Goal: Information Seeking & Learning: Learn about a topic

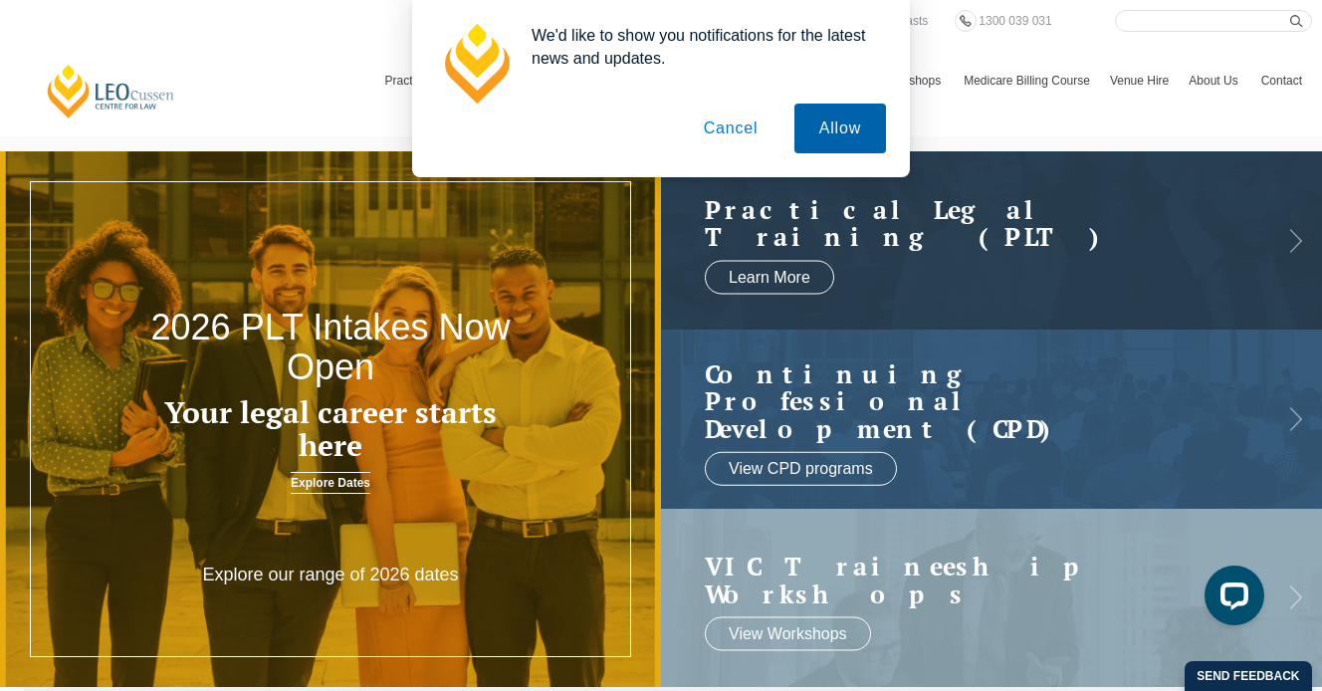
click at [831, 119] on button "Allow" at bounding box center [840, 129] width 92 height 50
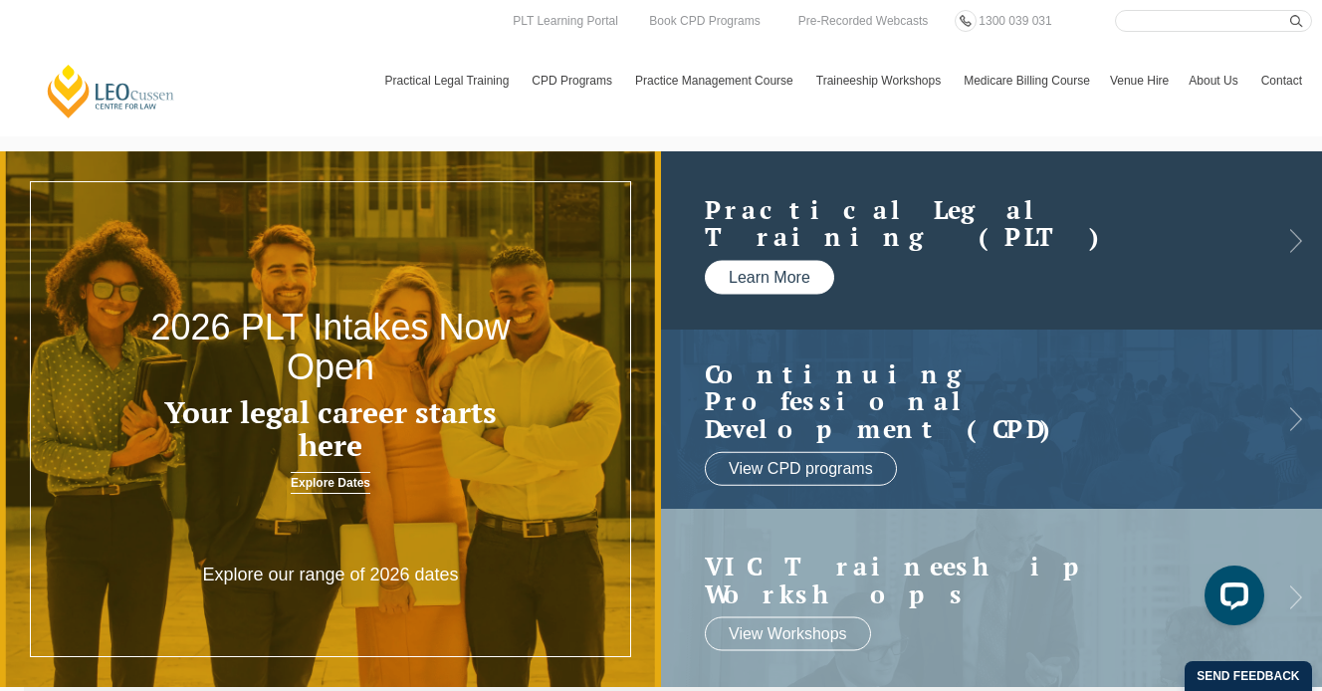
click at [750, 276] on link "Learn More" at bounding box center [769, 277] width 129 height 34
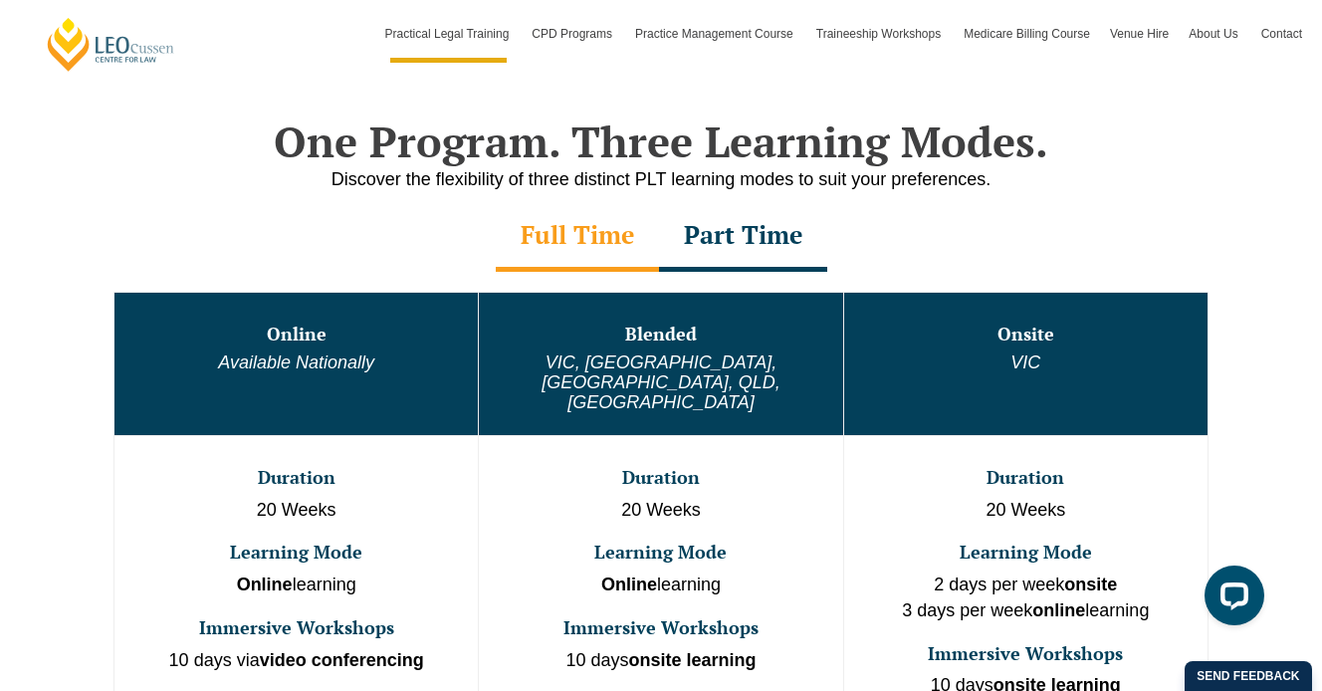
scroll to position [960, 0]
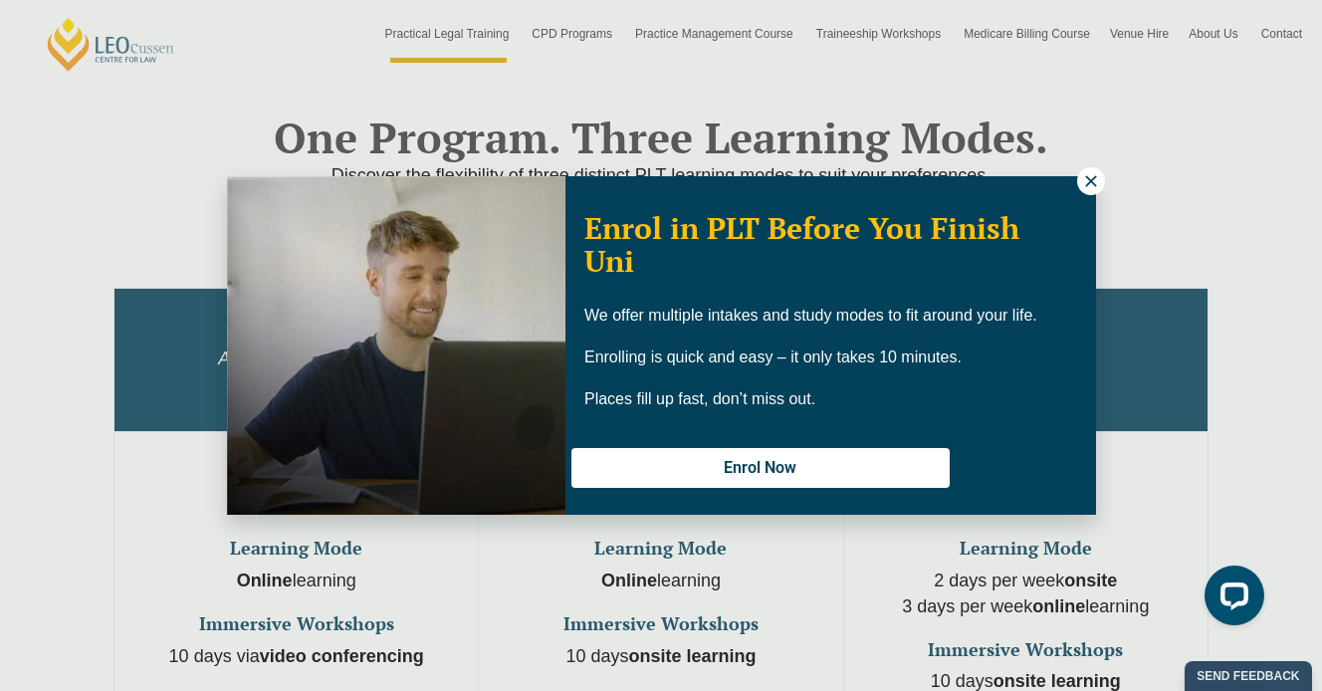
click at [1096, 179] on icon at bounding box center [1091, 181] width 18 height 18
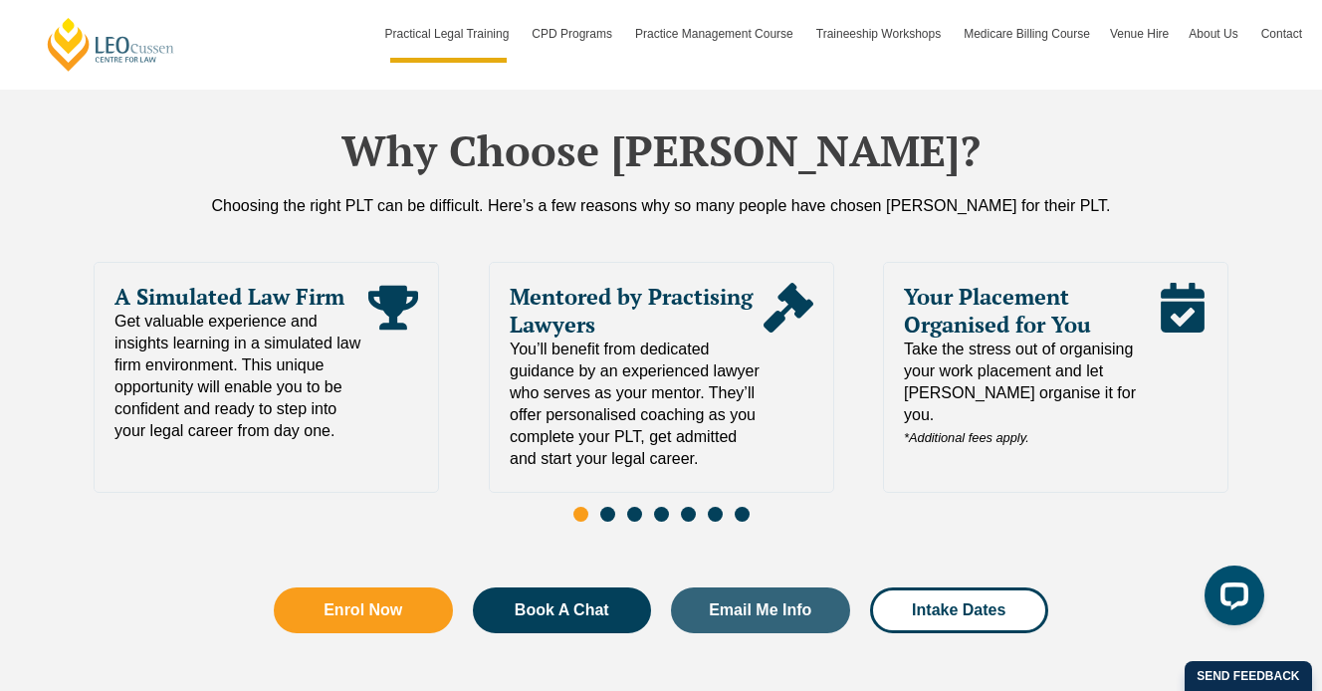
scroll to position [4295, 0]
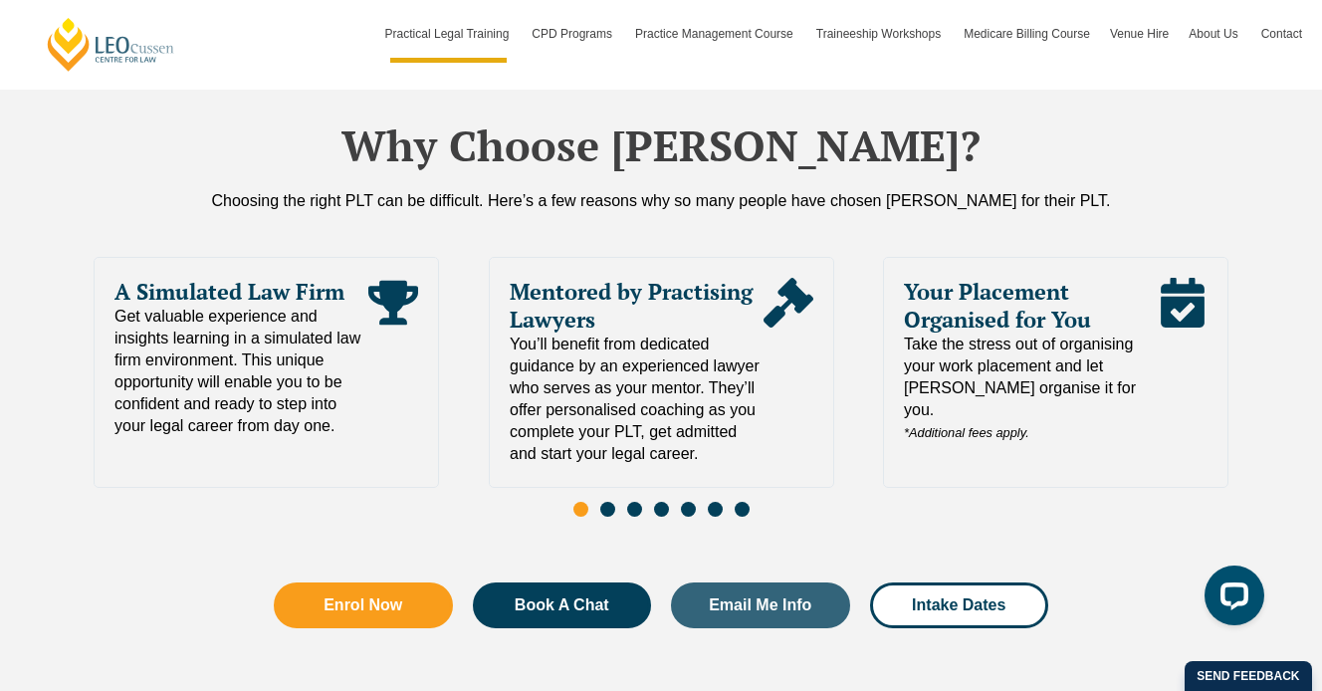
click at [610, 502] on span "Go to slide 2" at bounding box center [607, 509] width 15 height 15
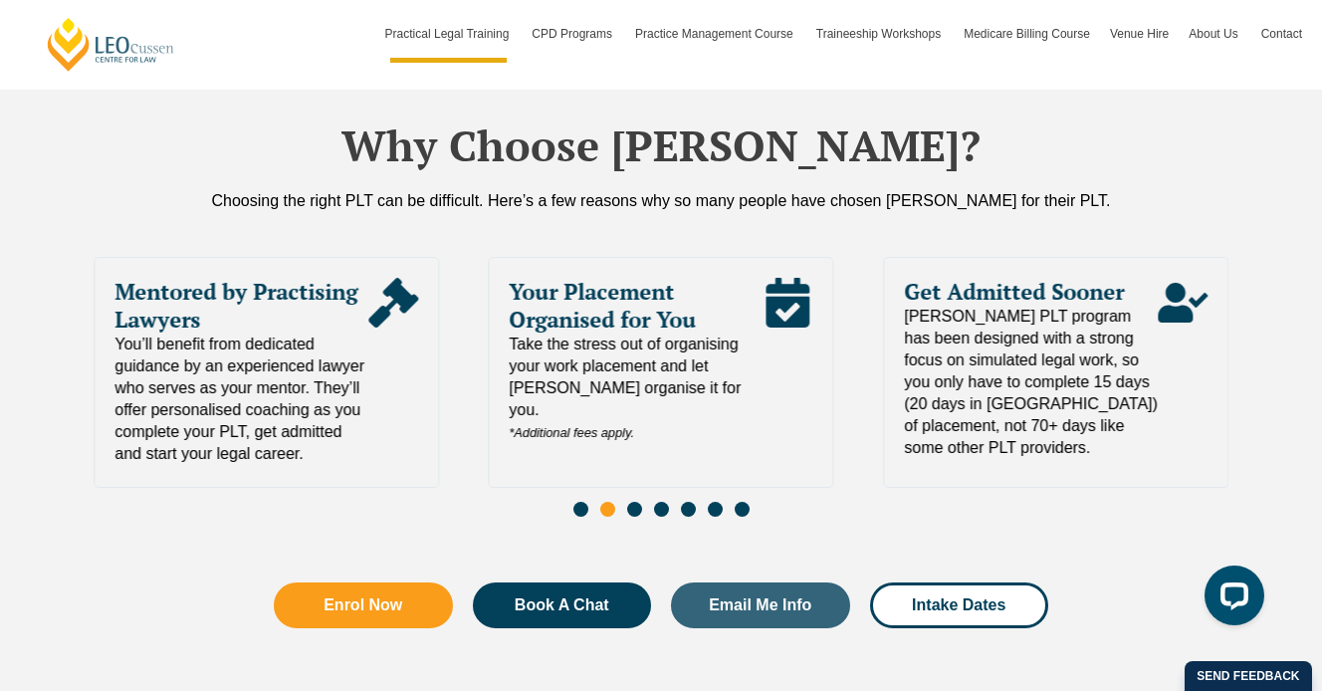
click at [637, 502] on span "Go to slide 3" at bounding box center [634, 509] width 15 height 15
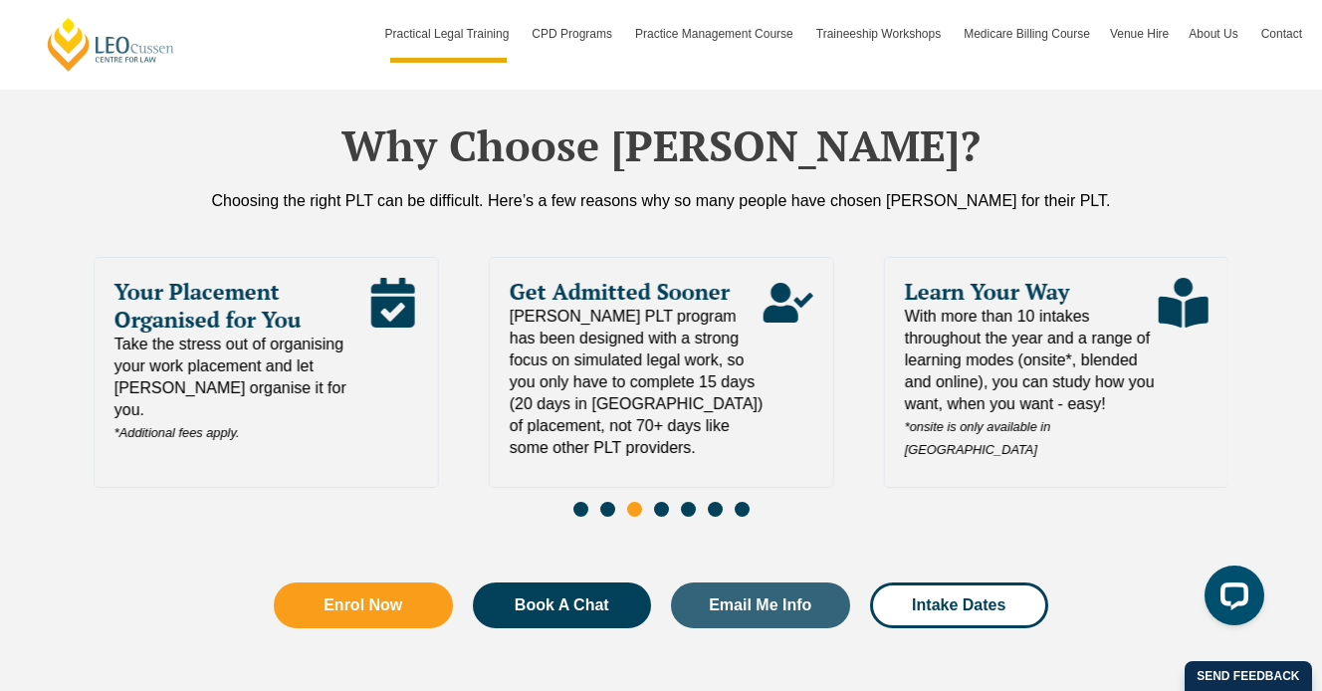
click at [661, 502] on span "Go to slide 4" at bounding box center [661, 509] width 15 height 15
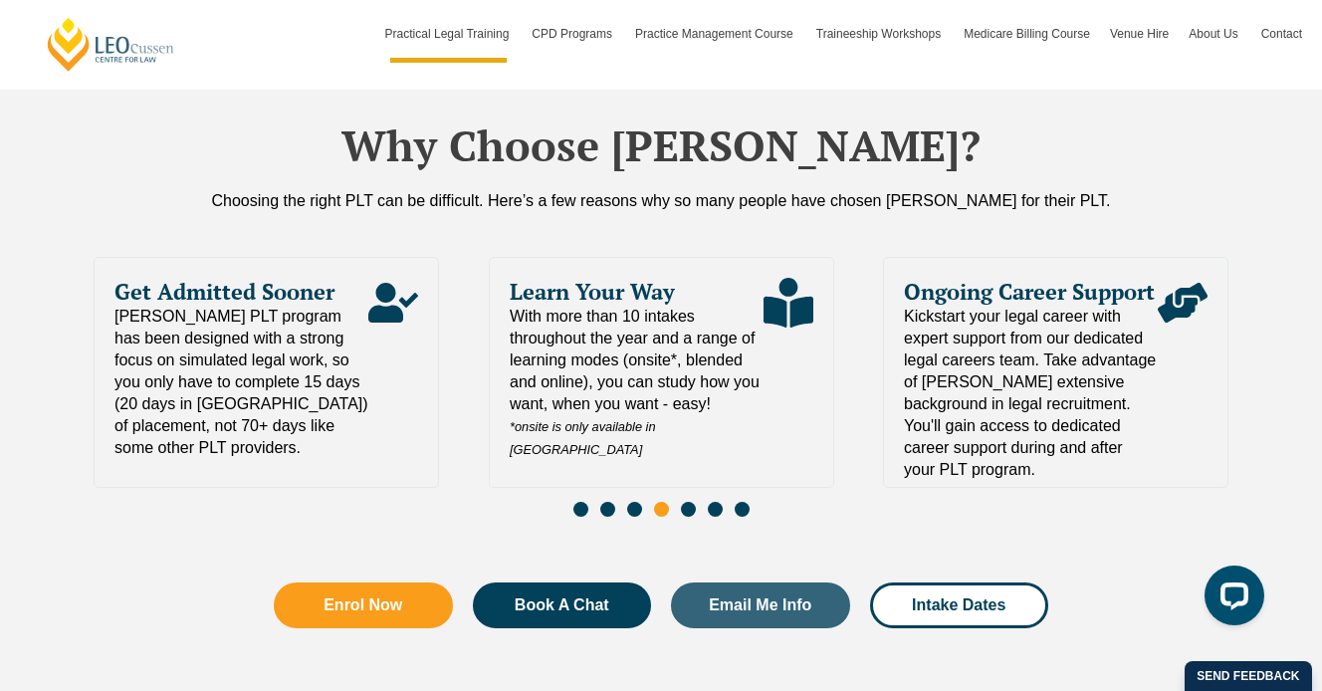
click at [690, 502] on span "Go to slide 5" at bounding box center [688, 509] width 15 height 15
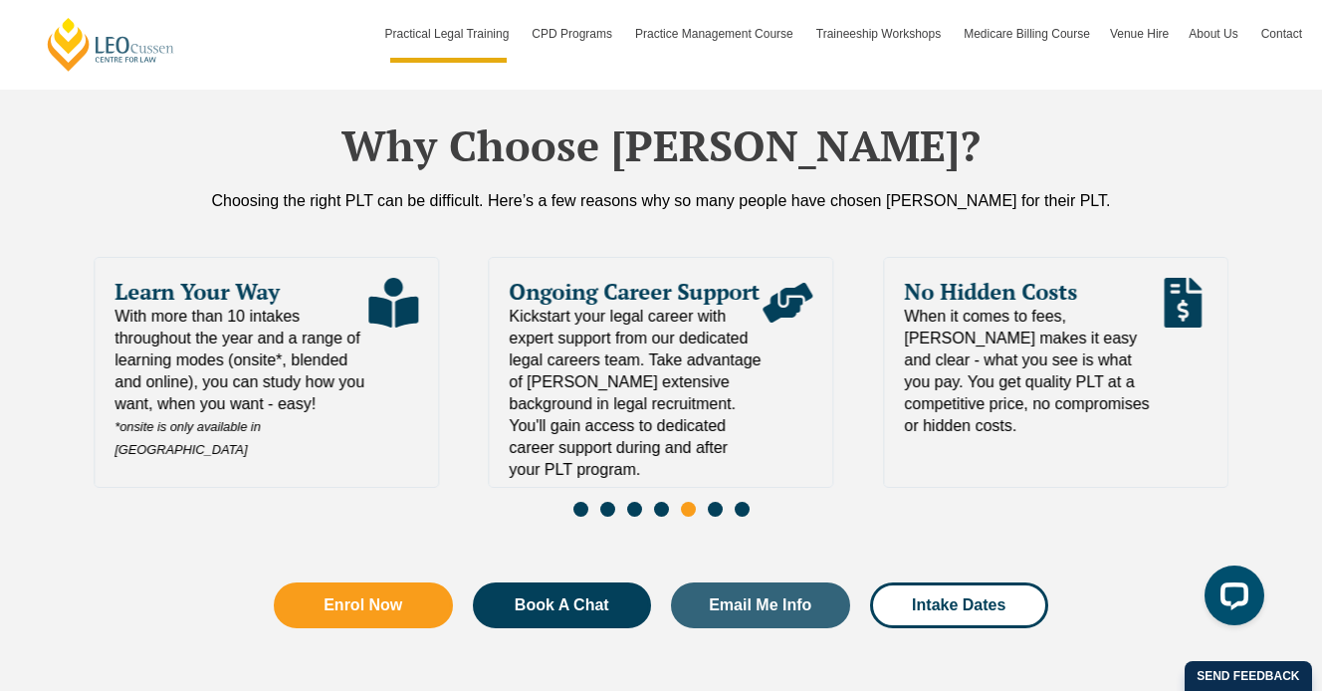
click at [716, 502] on span "Go to slide 6" at bounding box center [715, 509] width 15 height 15
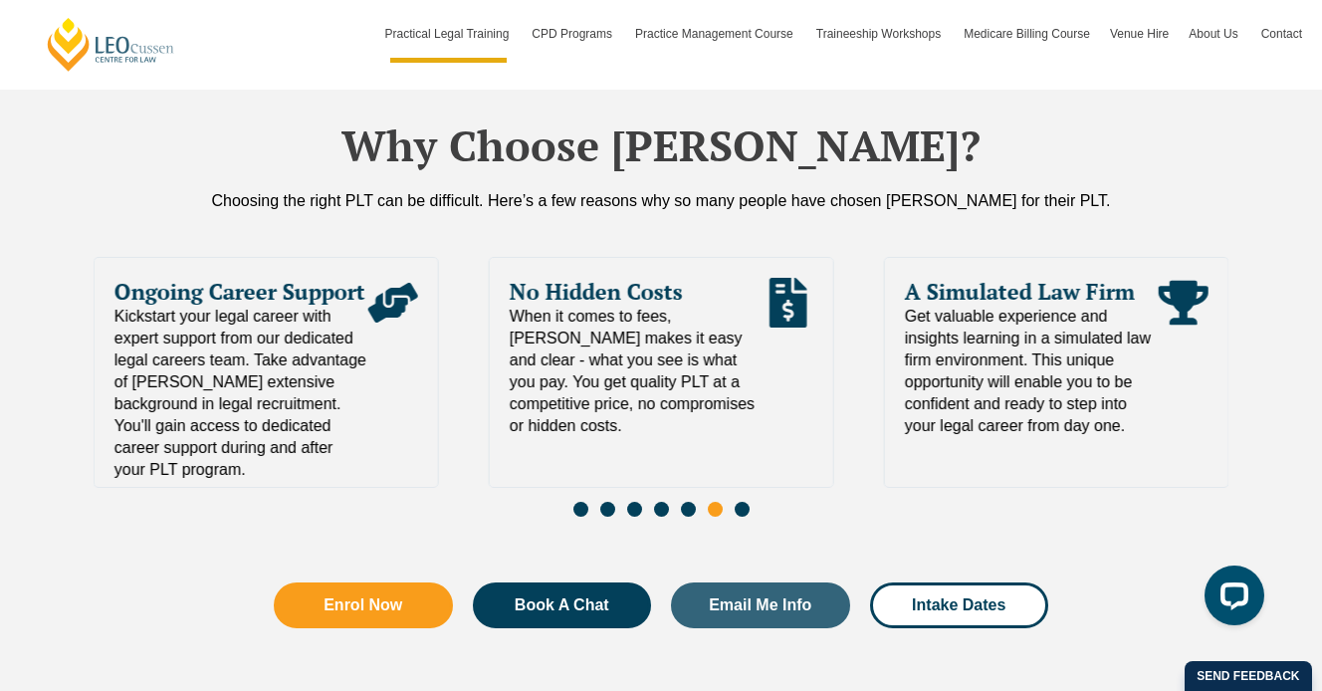
click at [741, 502] on span "Go to slide 7" at bounding box center [742, 509] width 15 height 15
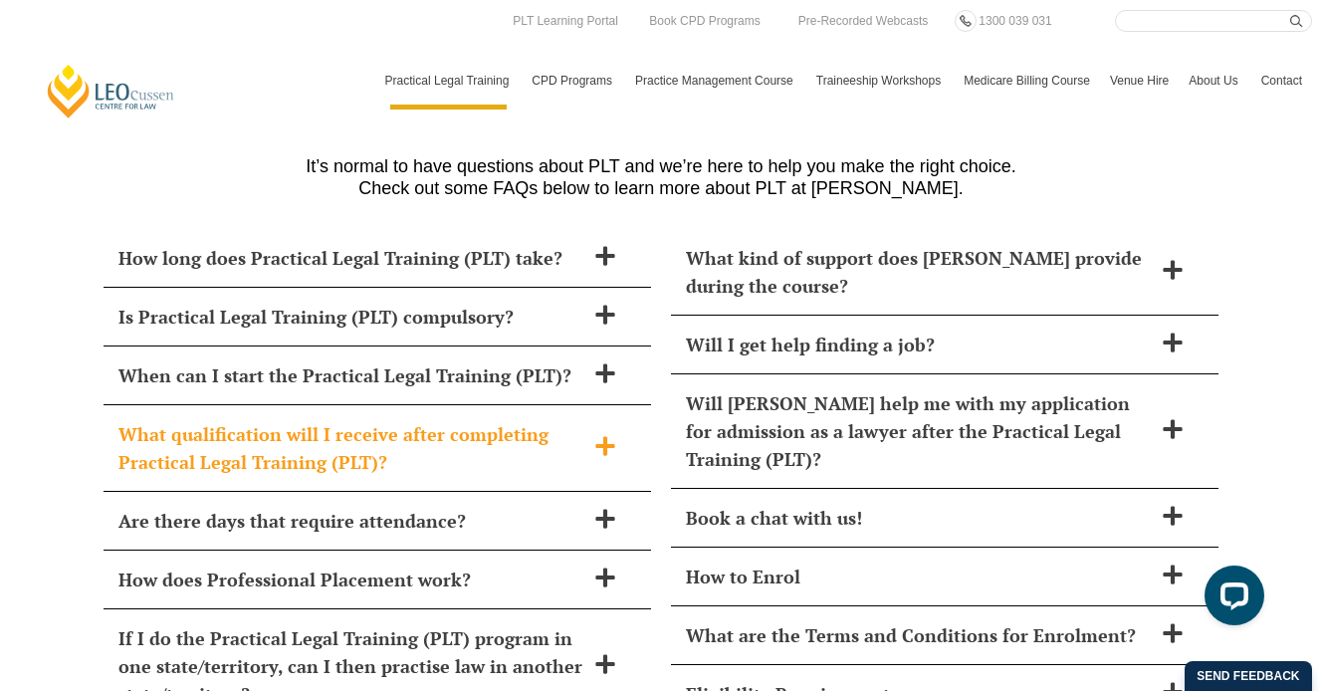
scroll to position [8062, 0]
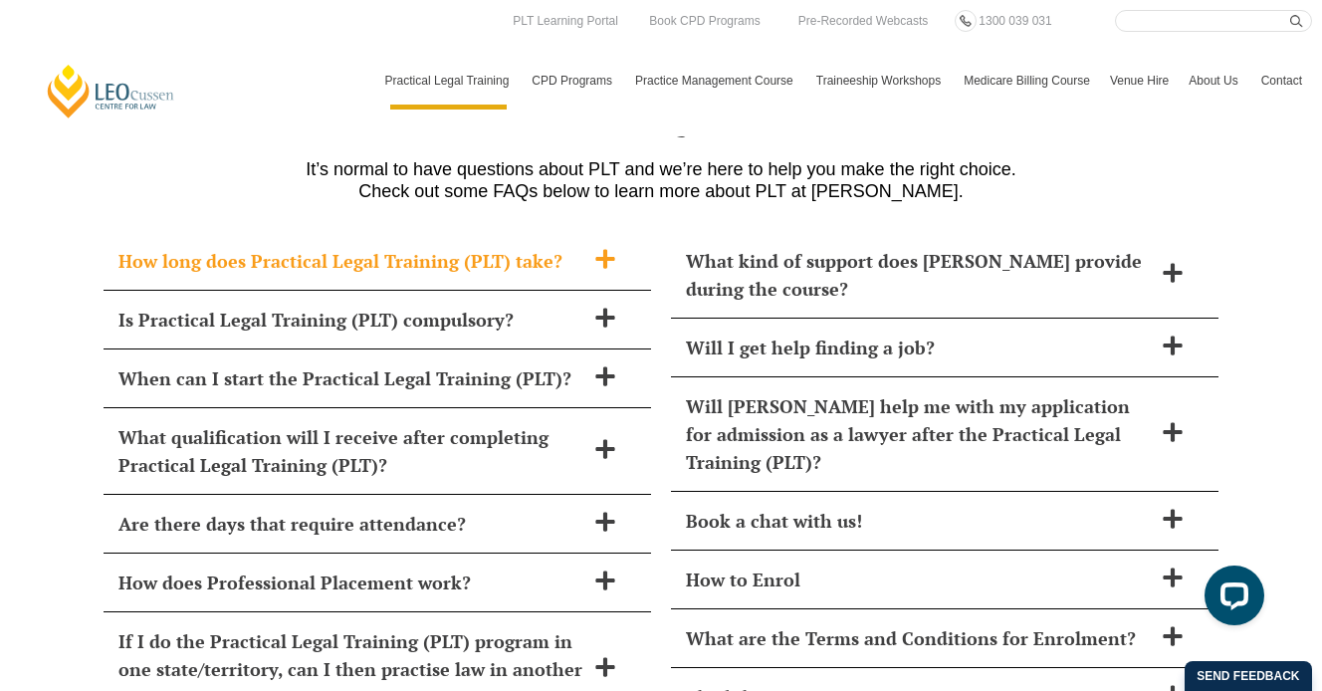
click at [208, 247] on h2 "How long does Practical Legal Training (PLT) take?" at bounding box center [351, 261] width 466 height 28
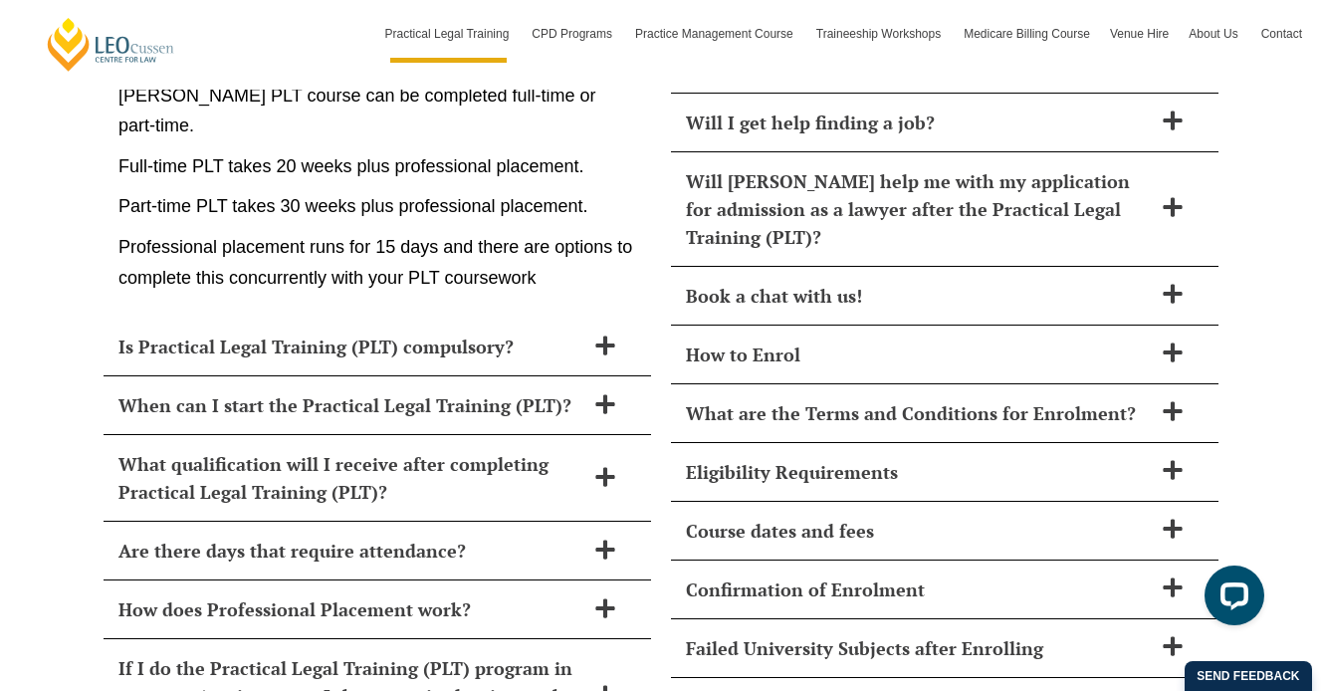
scroll to position [8289, 0]
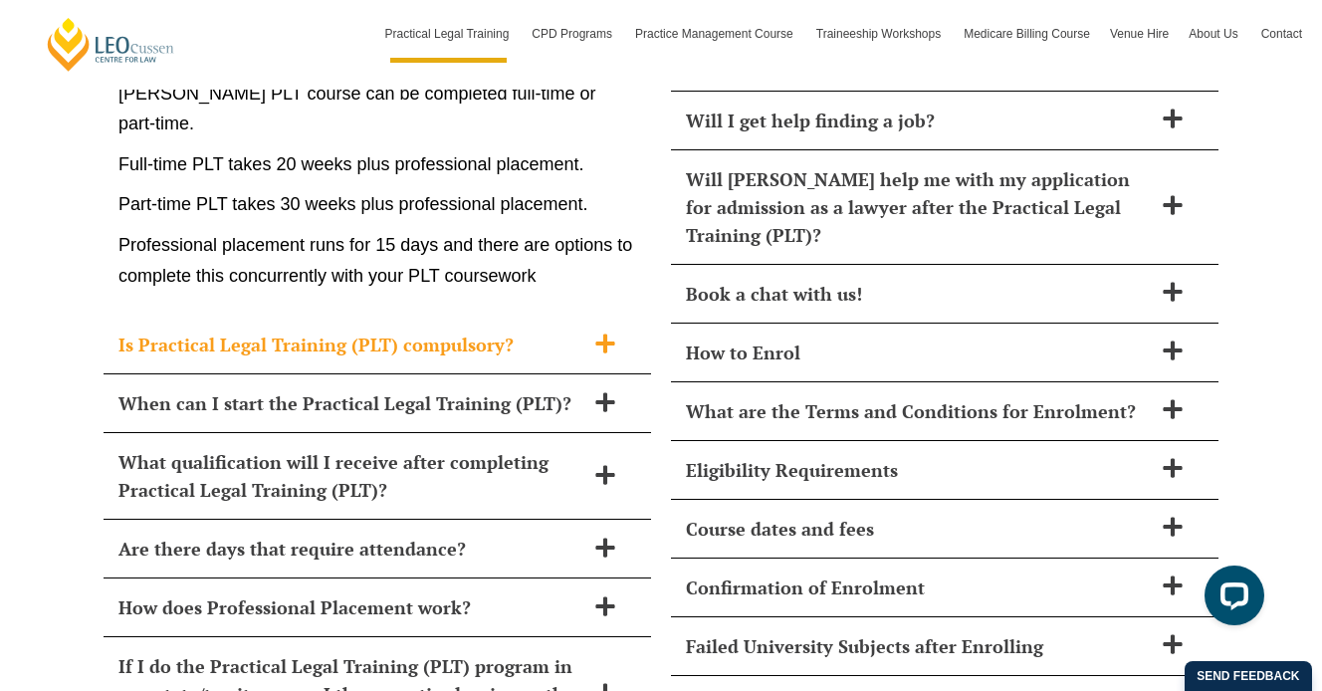
click at [147, 331] on h2 "Is Practical Legal Training (PLT) compulsory?" at bounding box center [351, 345] width 466 height 28
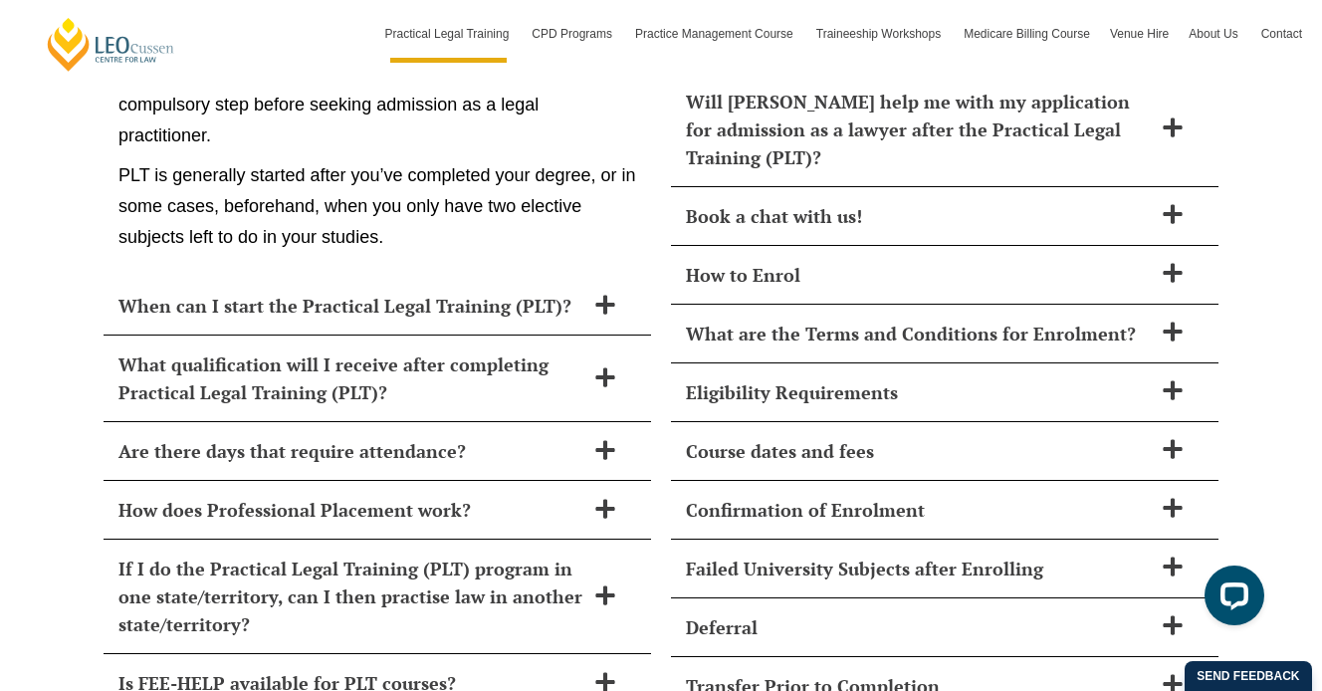
scroll to position [8371, 0]
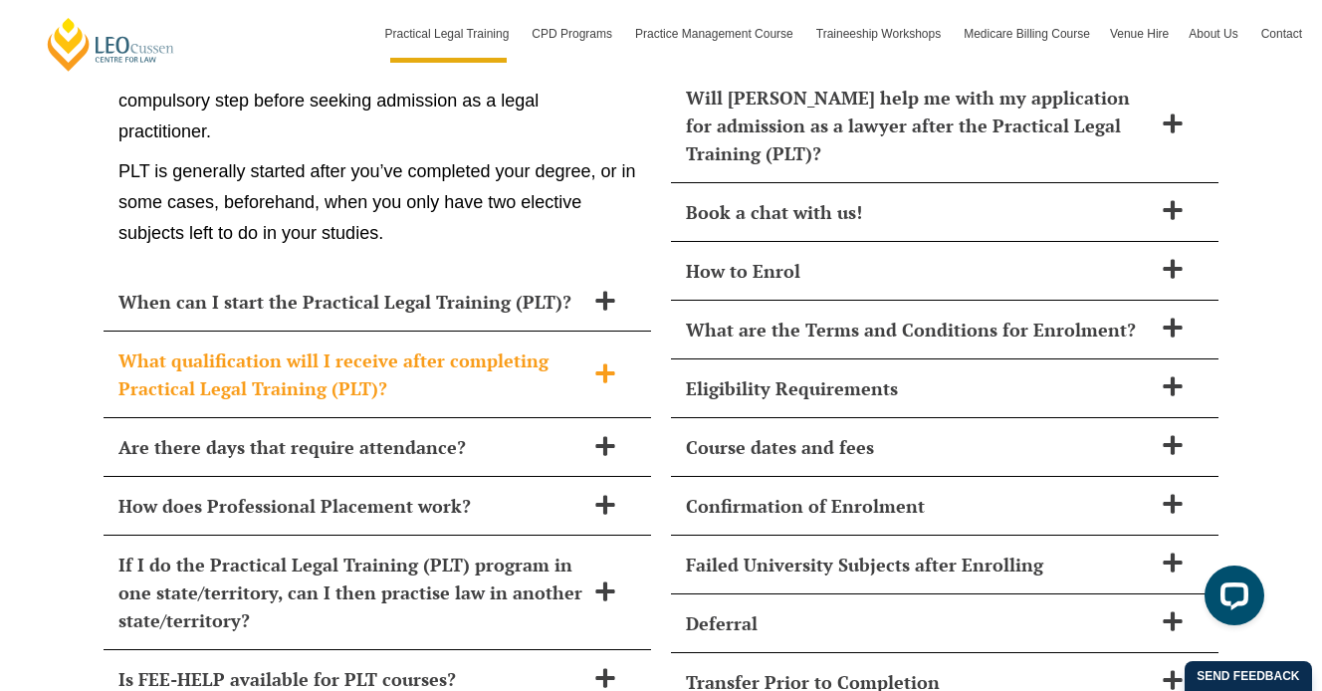
click at [170, 346] on h2 "What qualification will I receive after completing Practical Legal Training (PL…" at bounding box center [351, 374] width 466 height 56
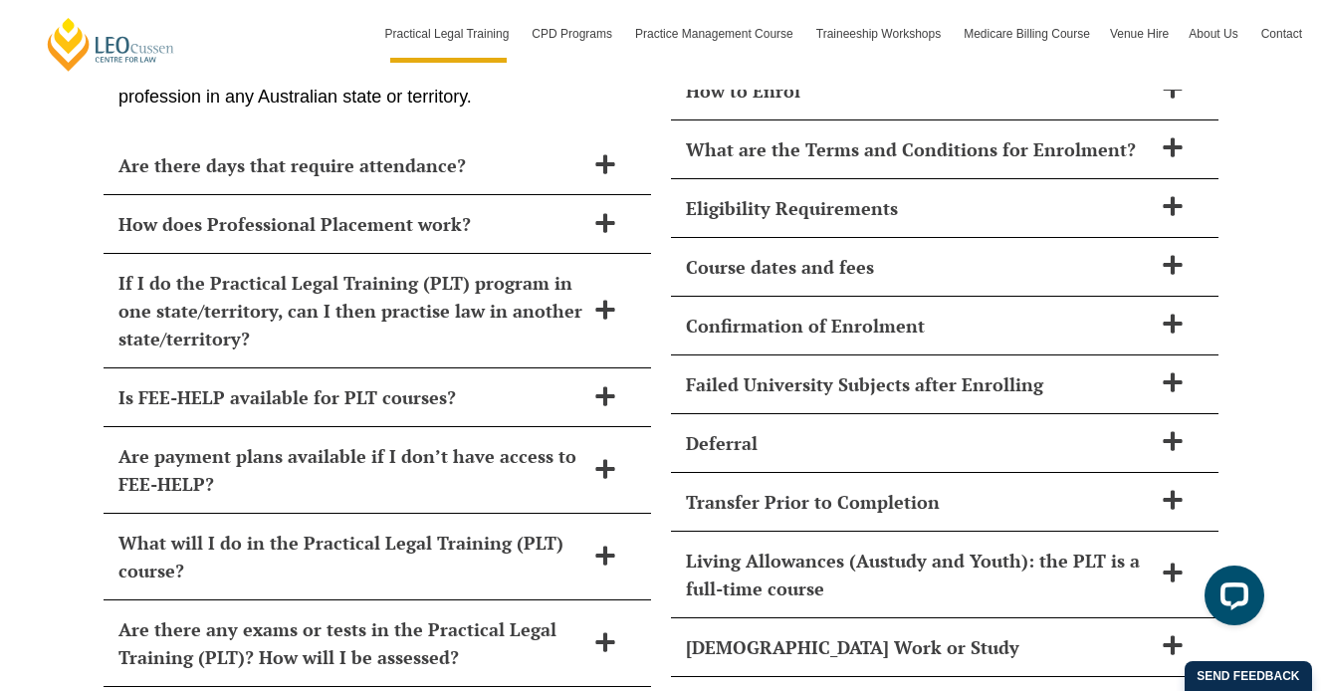
scroll to position [8553, 0]
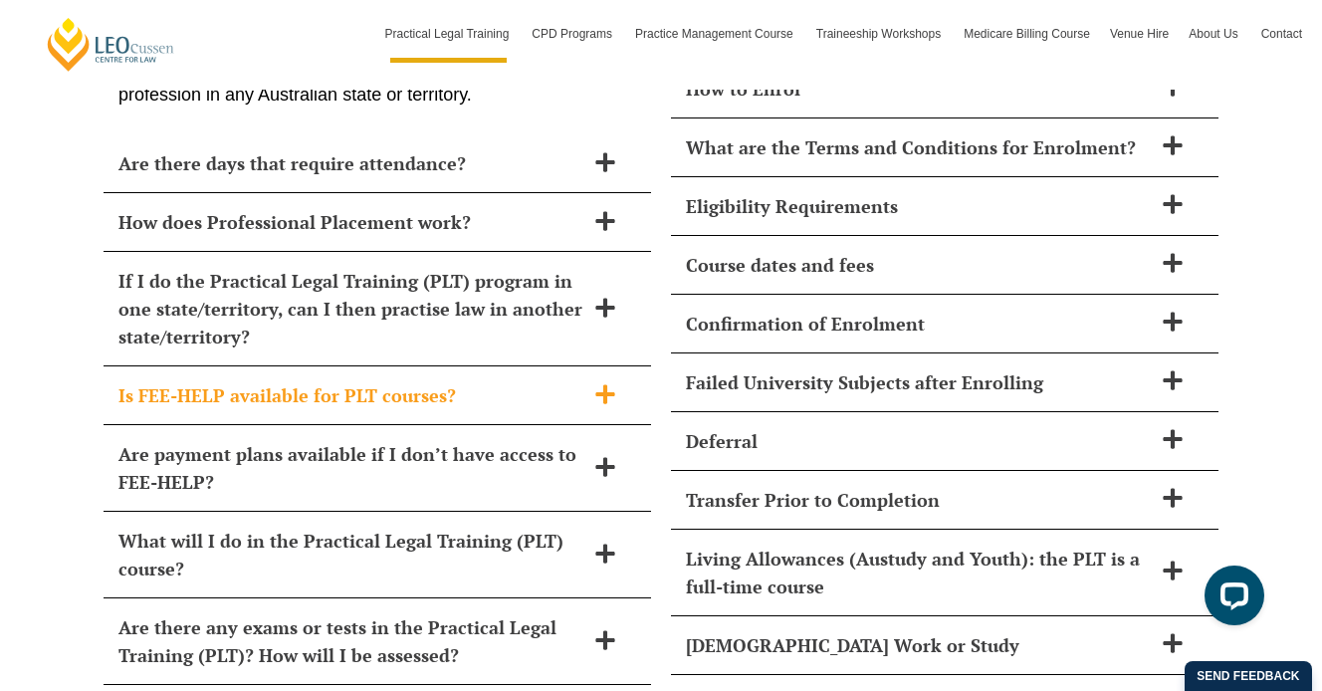
click at [142, 381] on h2 "Is FEE-HELP available for PLT courses?" at bounding box center [351, 395] width 466 height 28
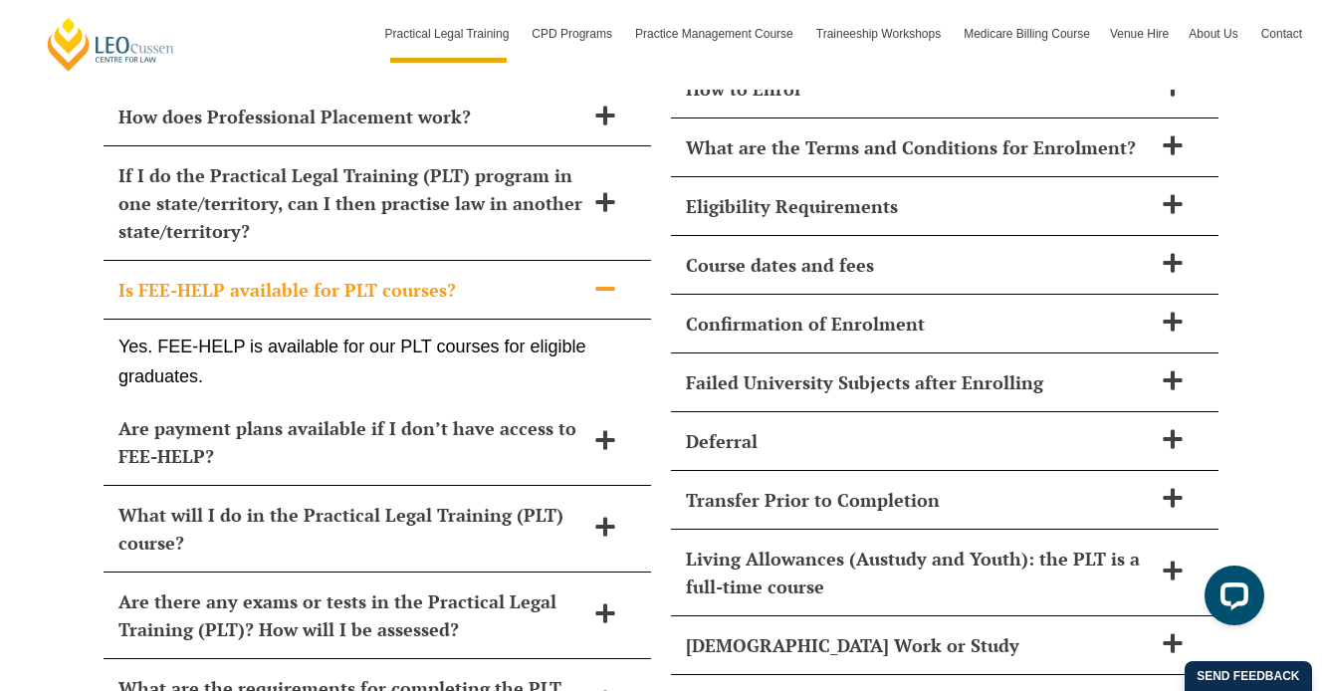
scroll to position [8528, 0]
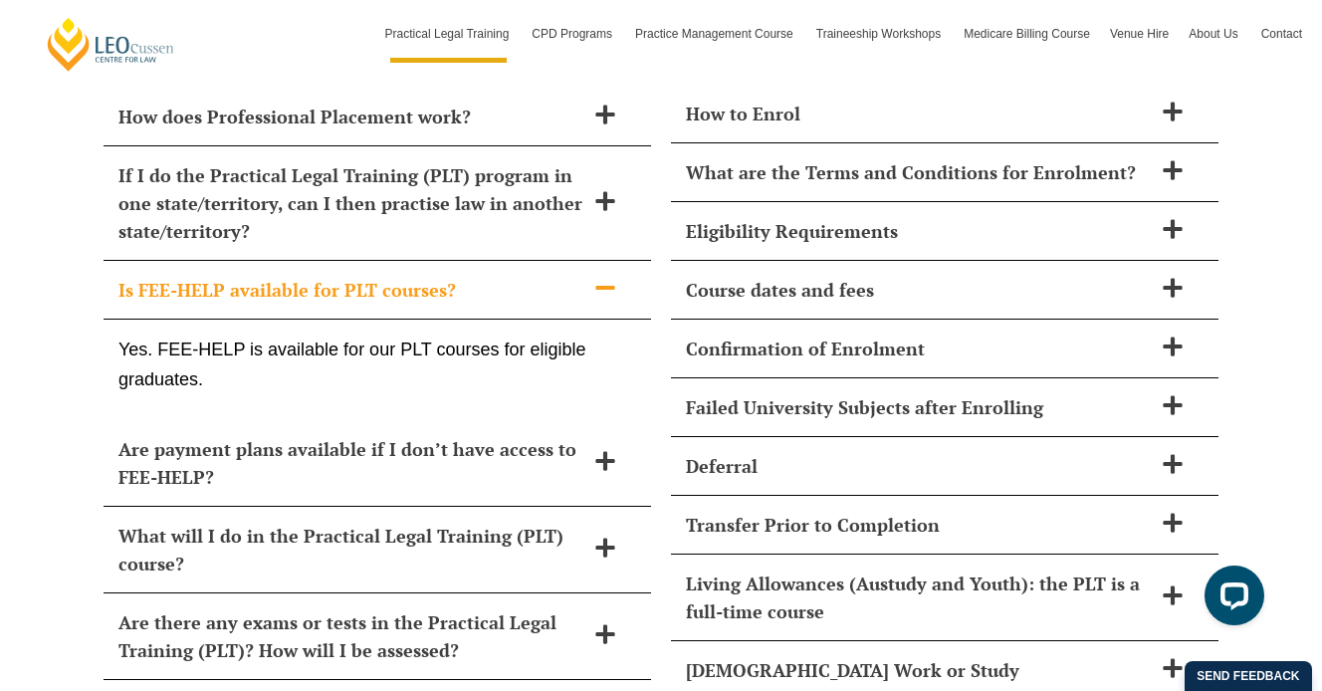
click at [189, 276] on h2 "Is FEE-HELP available for PLT courses?" at bounding box center [351, 290] width 466 height 28
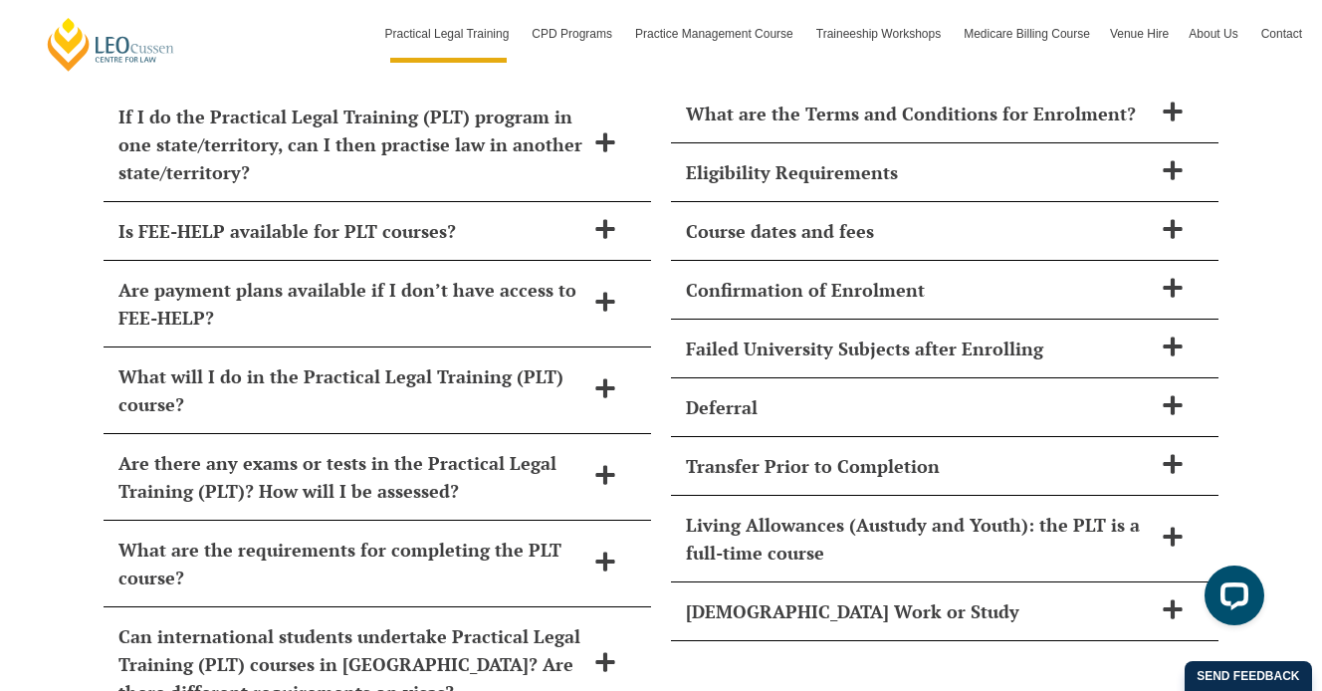
scroll to position [8595, 0]
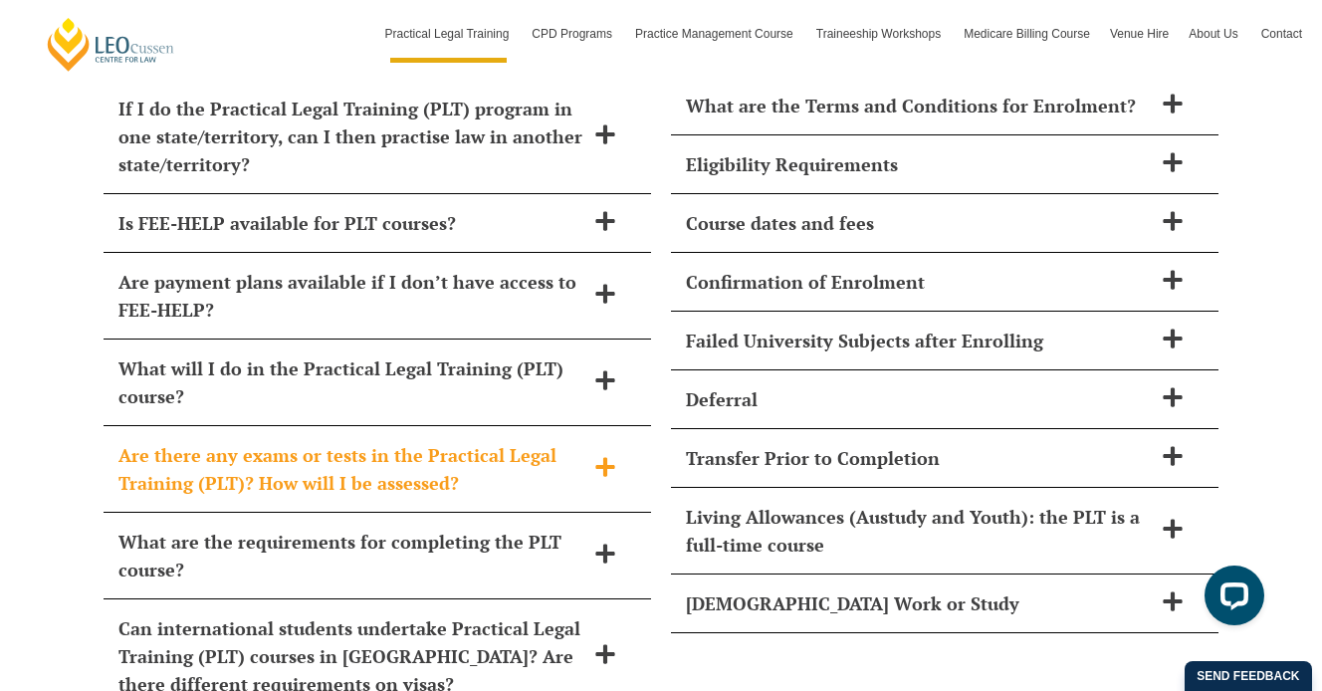
click at [149, 441] on h2 "Are there any exams or tests in the Practical Legal Training (PLT)? How will I …" at bounding box center [351, 469] width 466 height 56
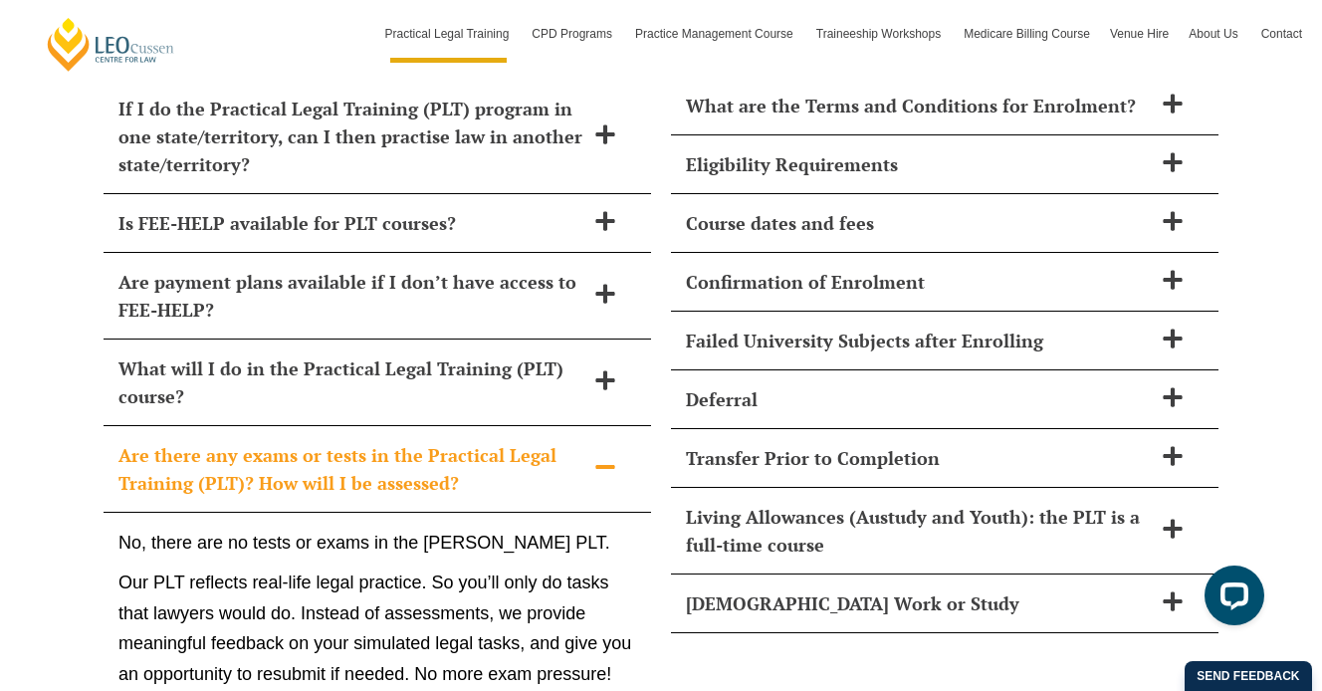
click at [149, 441] on h2 "Are there any exams or tests in the Practical Legal Training (PLT)? How will I …" at bounding box center [351, 469] width 466 height 56
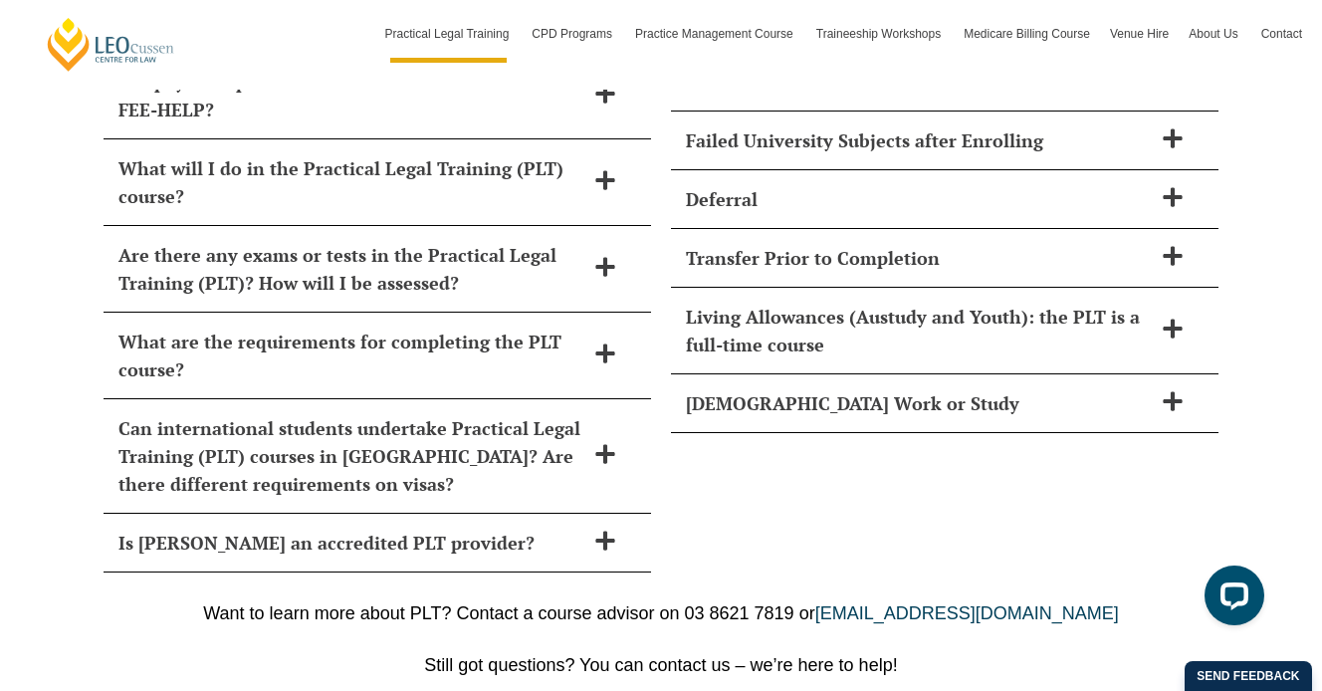
scroll to position [8796, 0]
click at [167, 528] on h2 "Is Leo Cussen an accredited PLT provider?" at bounding box center [351, 542] width 466 height 28
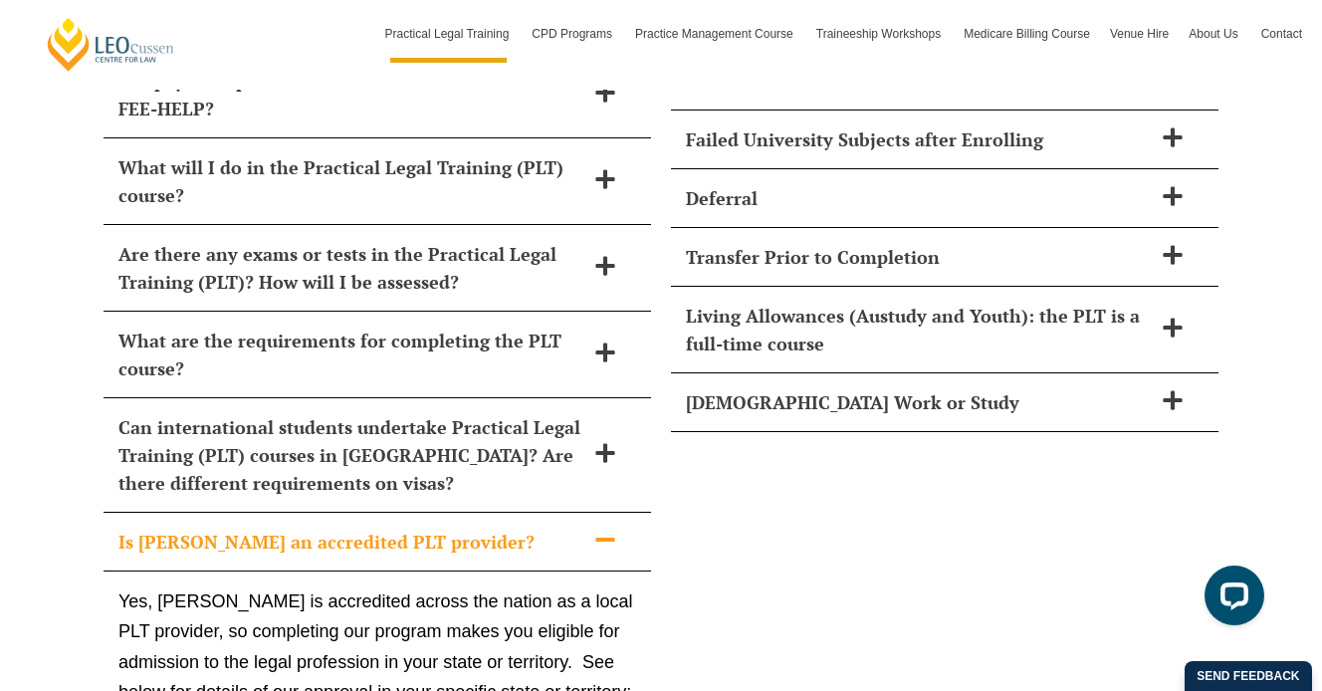
click at [167, 528] on h2 "Is Leo Cussen an accredited PLT provider?" at bounding box center [351, 542] width 466 height 28
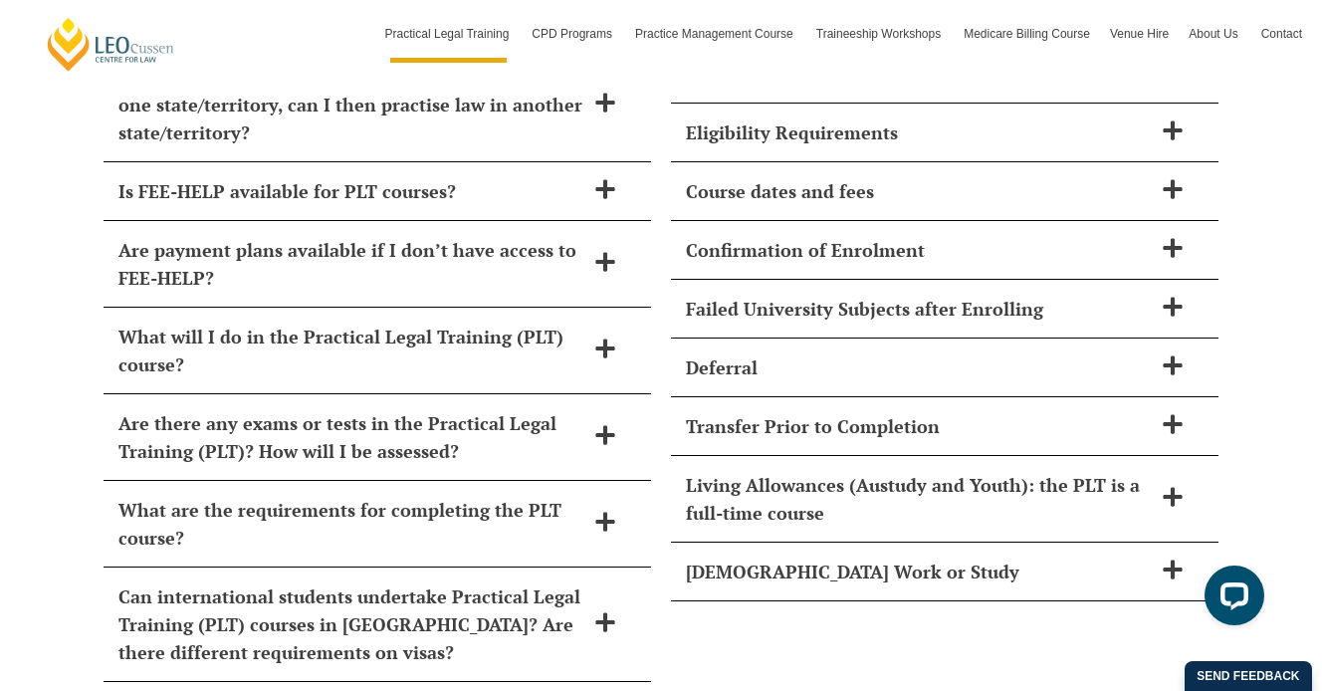
scroll to position [8625, 0]
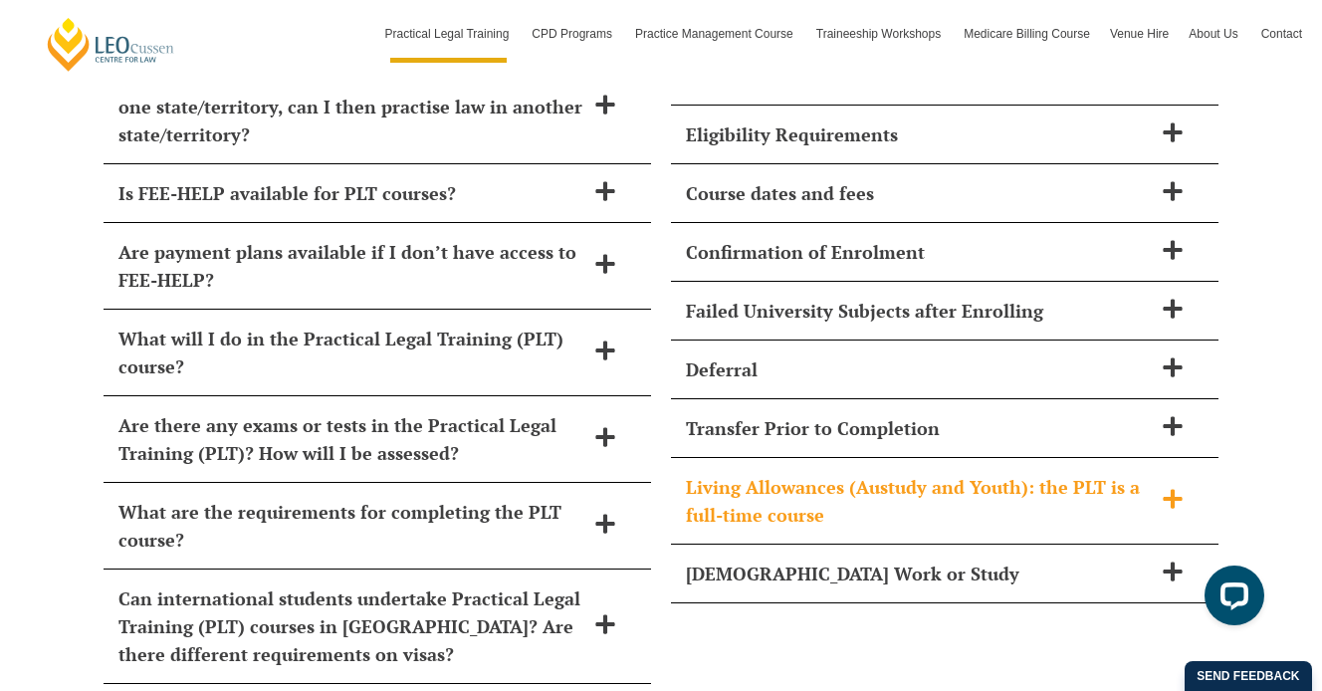
click at [783, 473] on h2 "Living Allowances (Austudy and Youth): the PLT is a full-time course" at bounding box center [919, 501] width 466 height 56
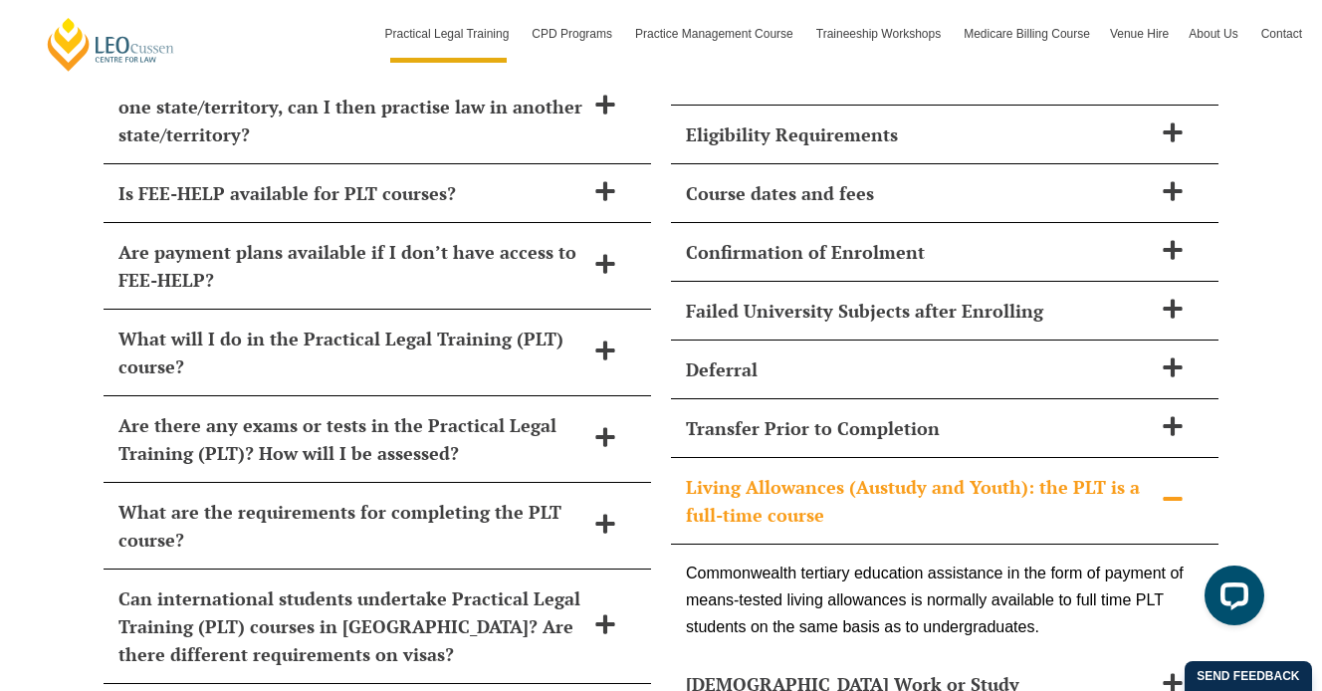
click at [783, 473] on h2 "Living Allowances (Austudy and Youth): the PLT is a full-time course" at bounding box center [919, 501] width 466 height 56
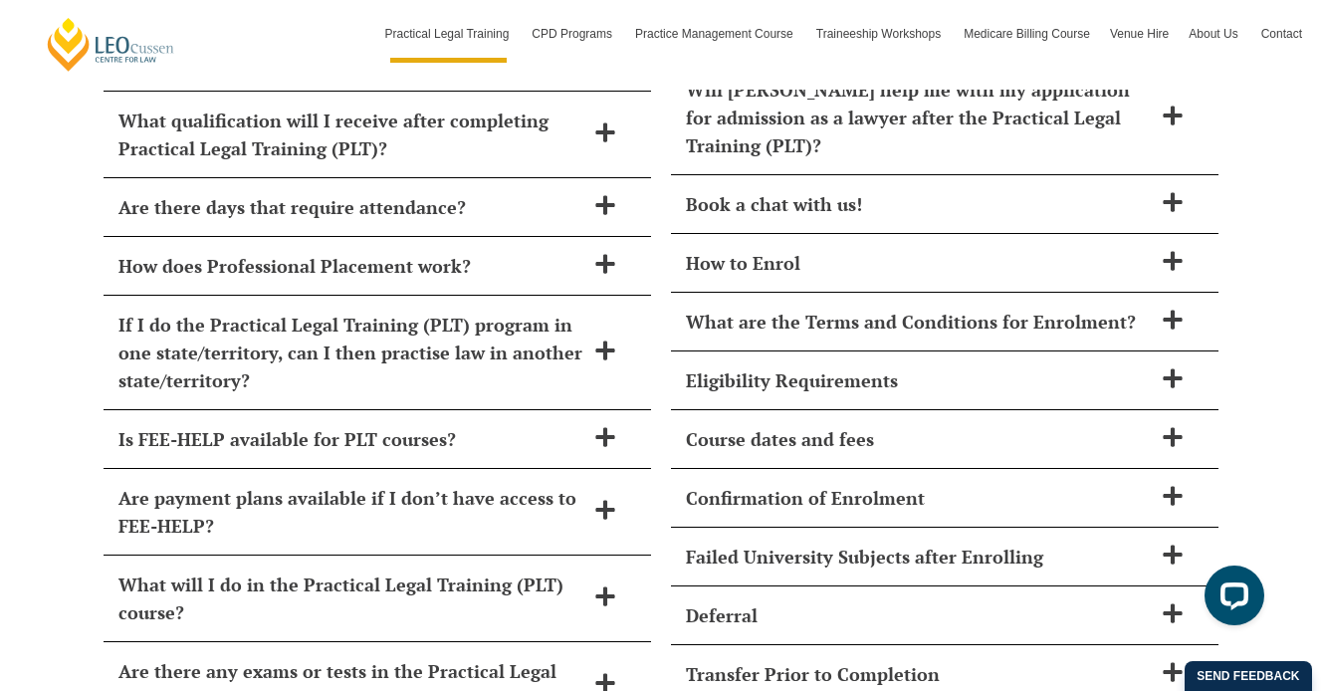
scroll to position [8376, 0]
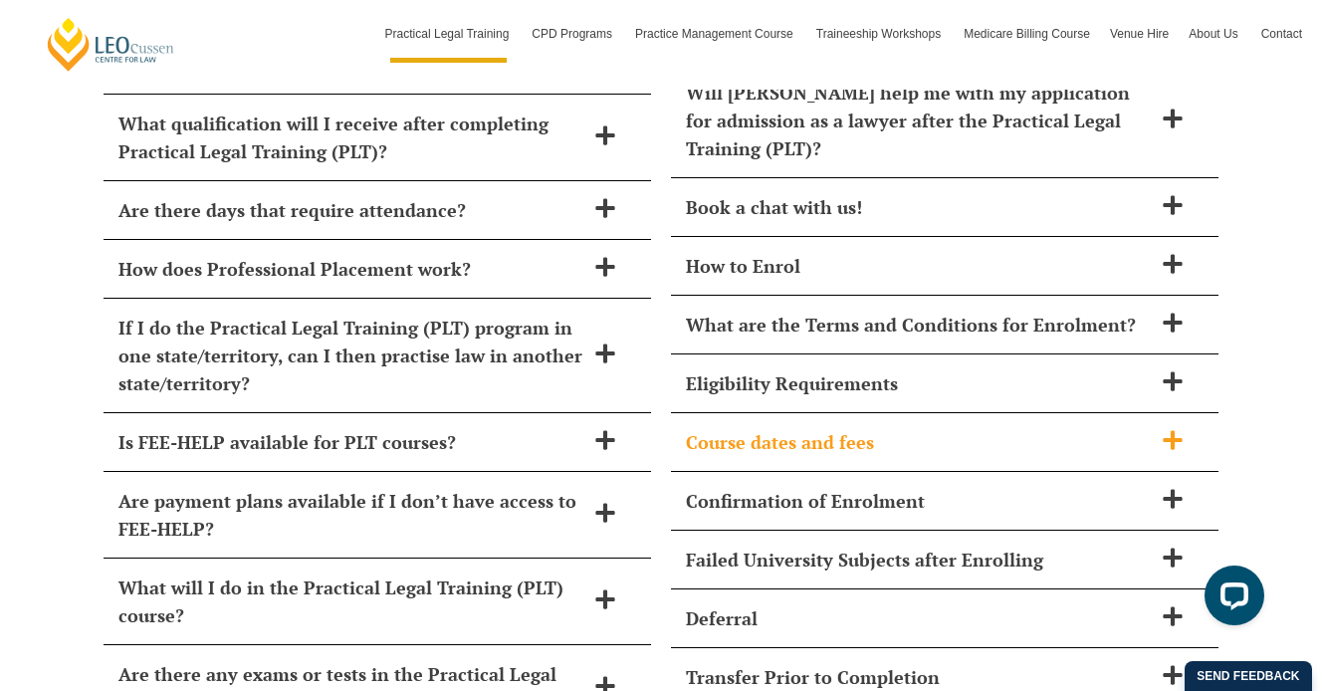
click at [786, 428] on h2 "Course dates and fees" at bounding box center [919, 442] width 466 height 28
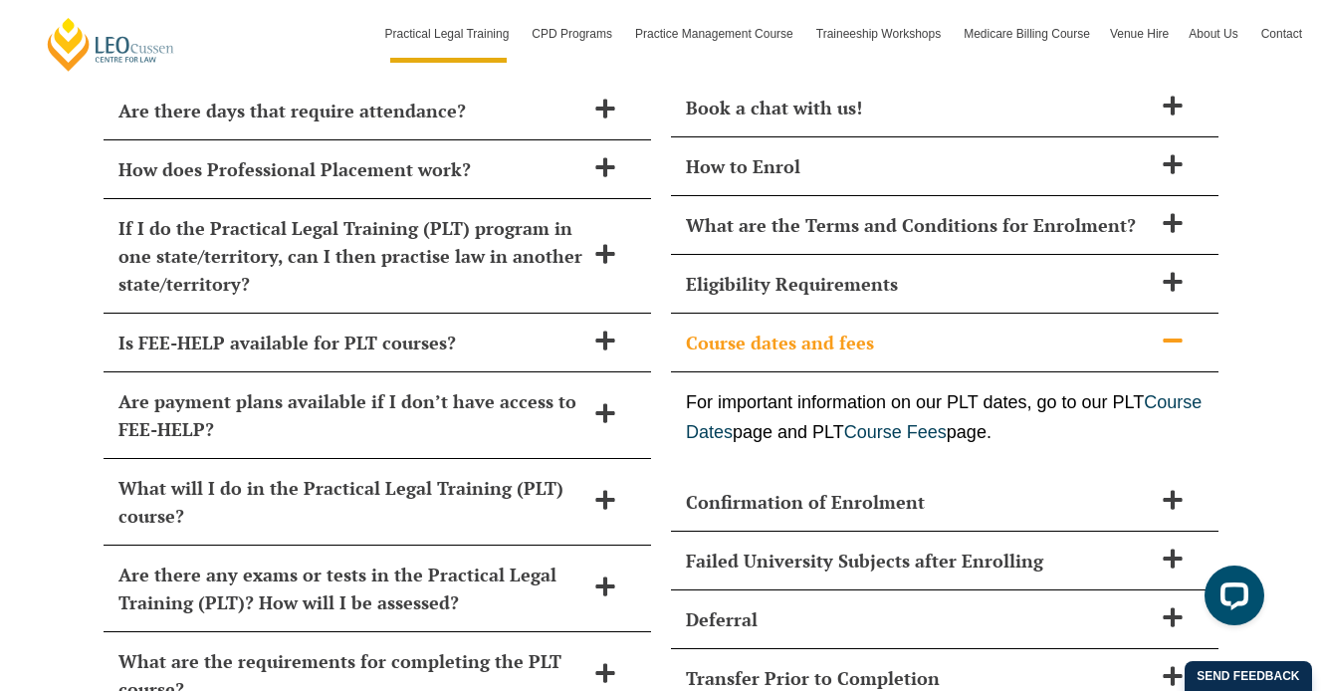
scroll to position [8472, 0]
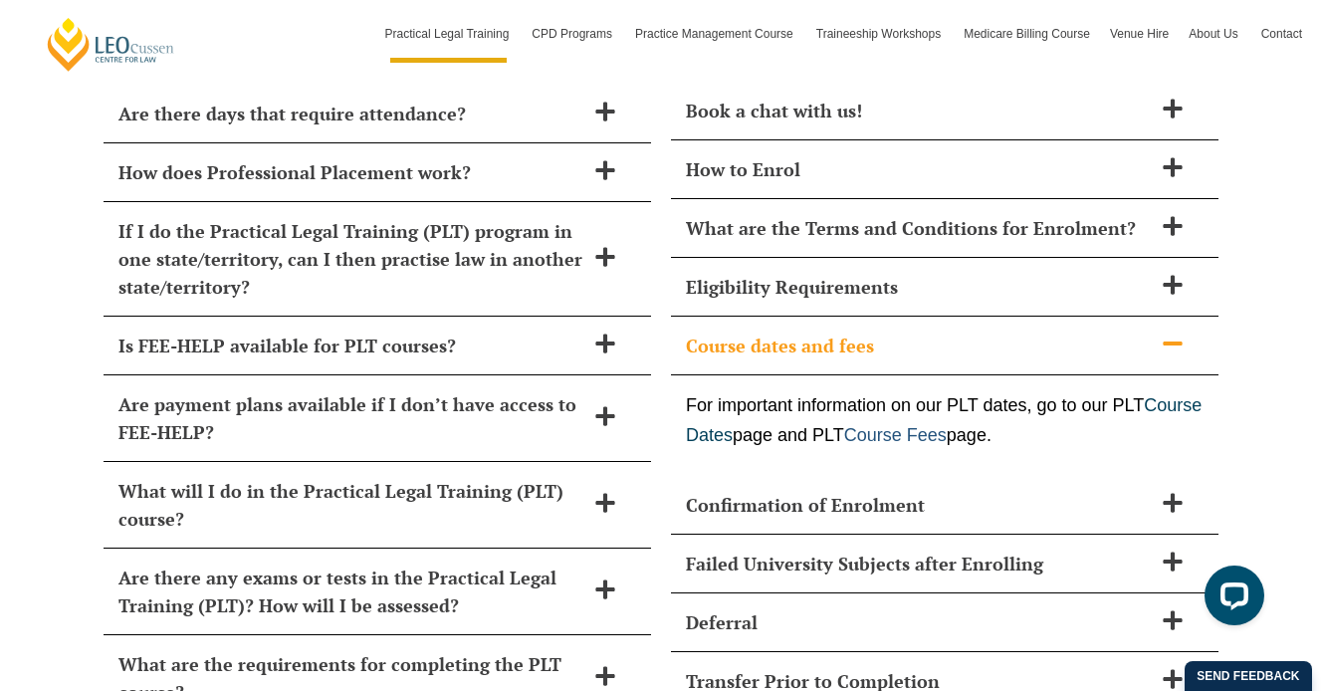
click at [947, 425] on link "Course Fees" at bounding box center [895, 435] width 103 height 20
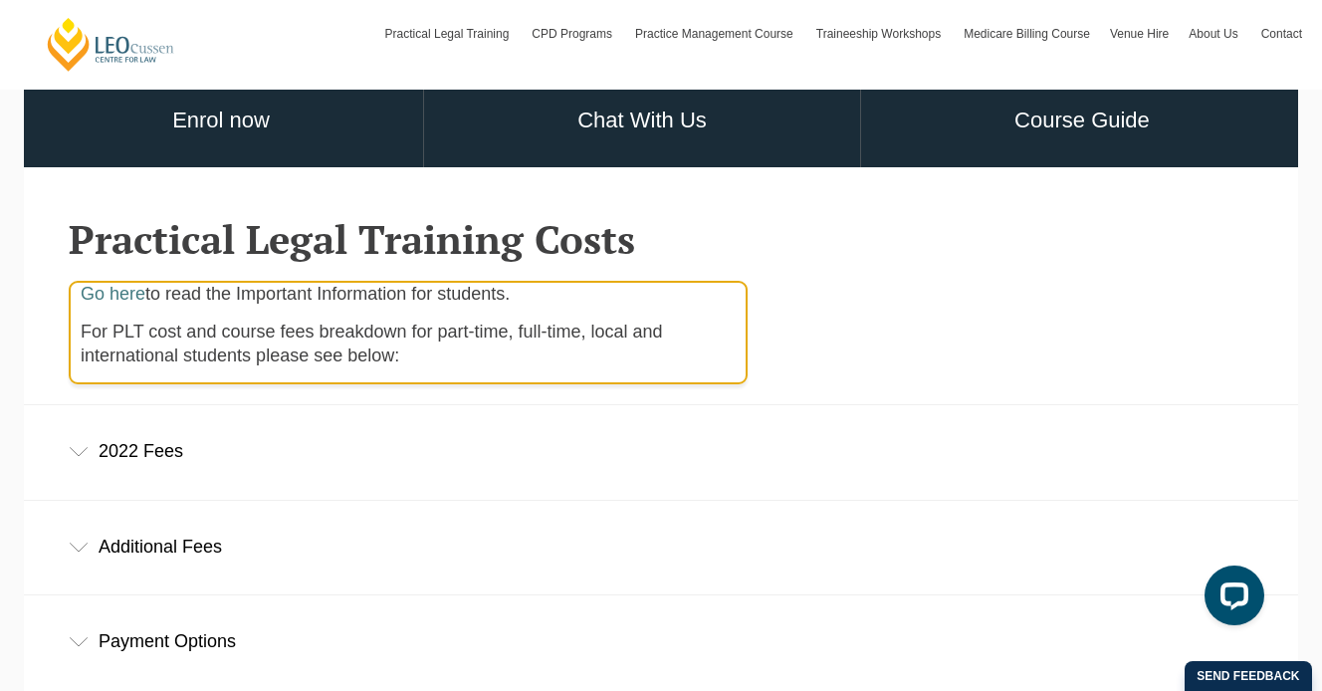
scroll to position [491, 0]
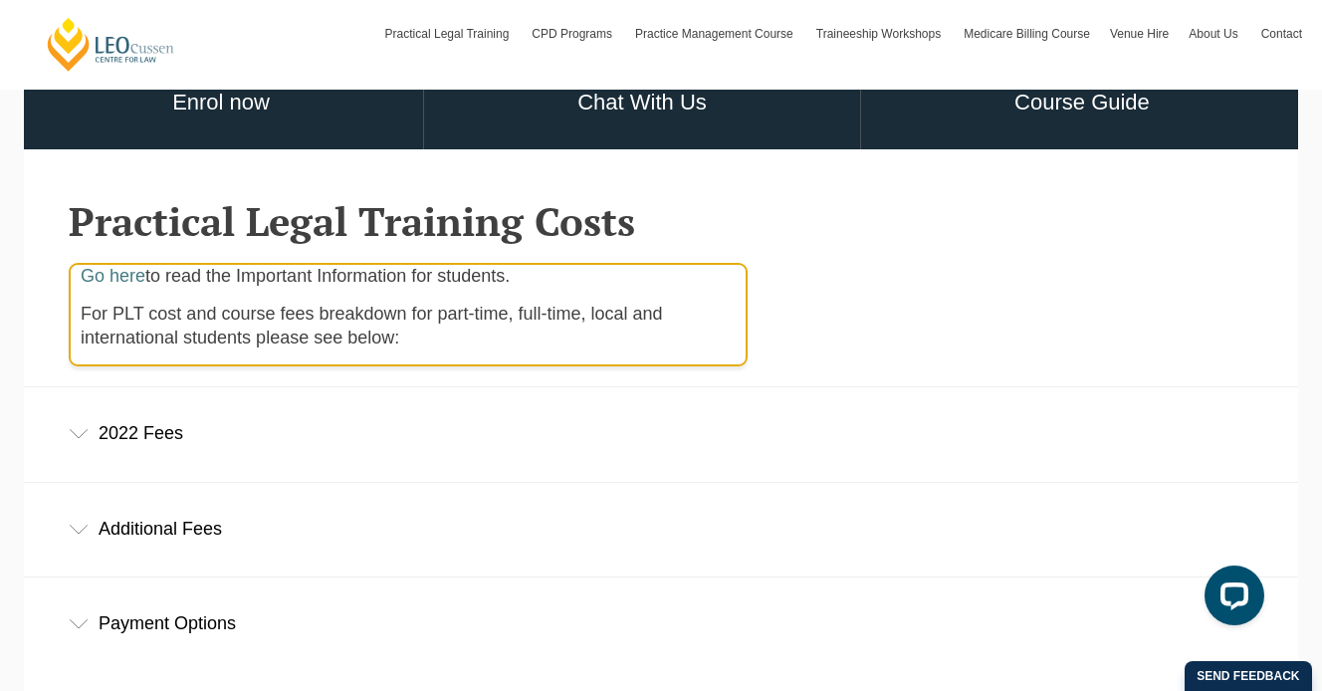
click at [83, 432] on icon at bounding box center [79, 434] width 20 height 10
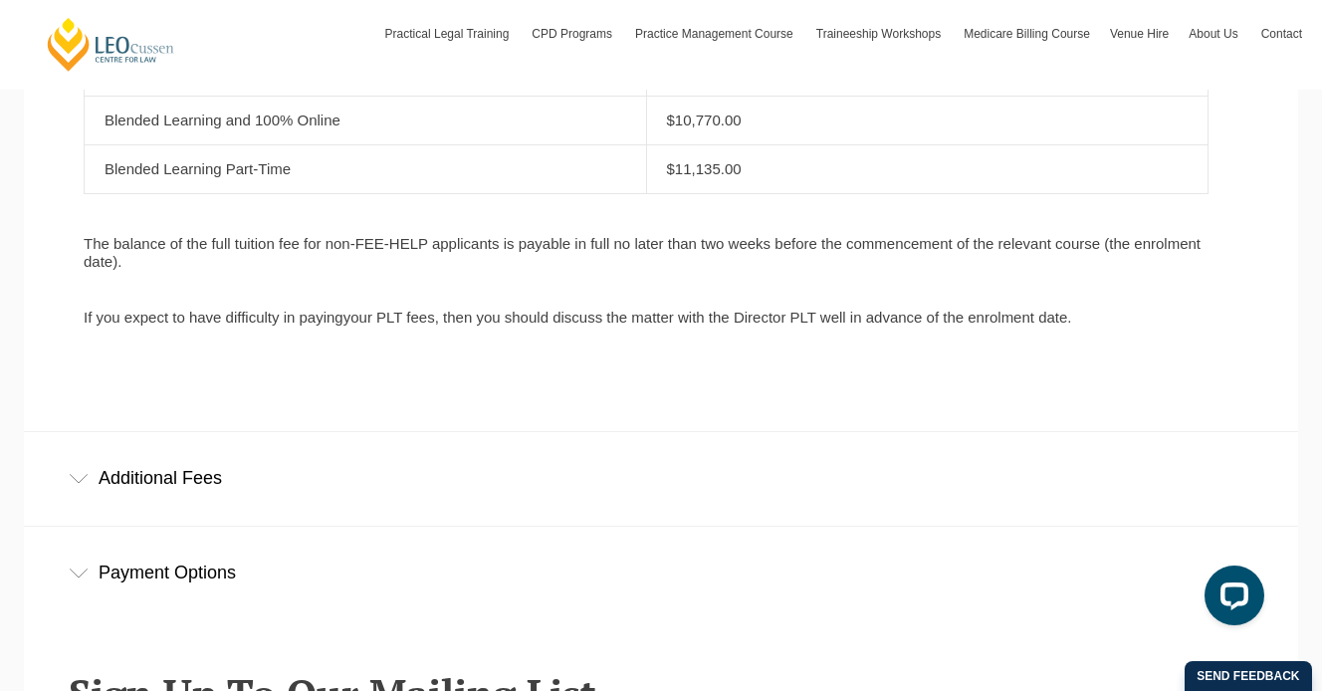
scroll to position [1314, 0]
click at [85, 483] on div "Additional Fees" at bounding box center [661, 475] width 1274 height 93
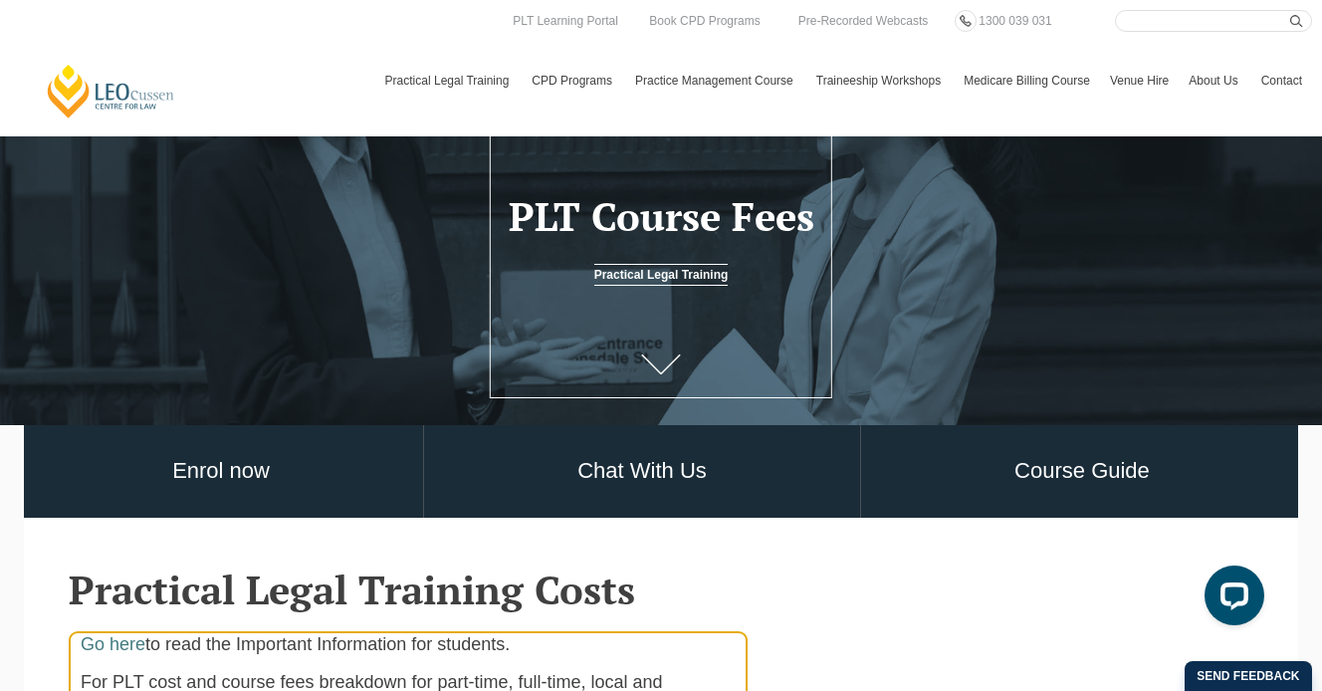
scroll to position [0, 0]
